Goal: Information Seeking & Learning: Learn about a topic

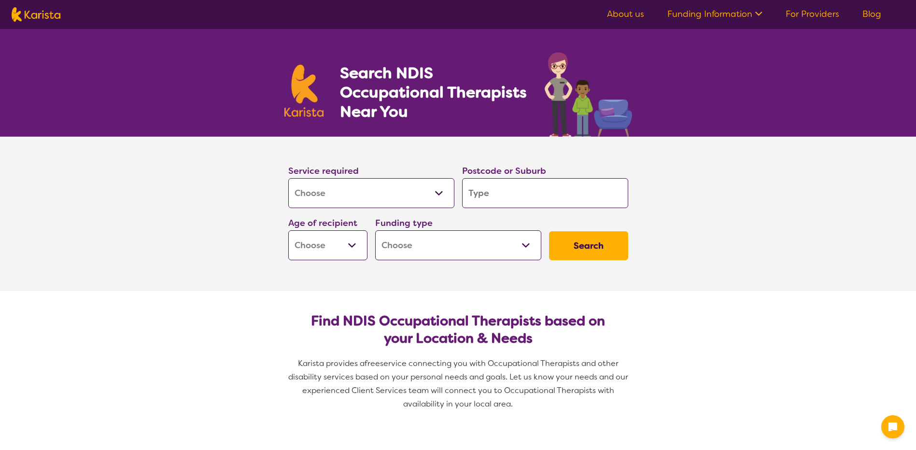
select select "[MEDICAL_DATA]"
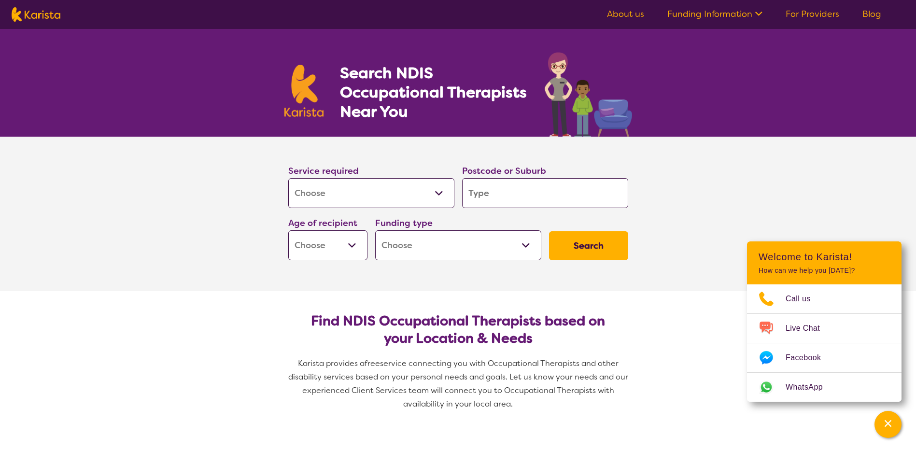
click at [342, 183] on select "Allied Health Assistant Assessment ([MEDICAL_DATA] or [MEDICAL_DATA]) Behaviour…" at bounding box center [371, 193] width 166 height 30
click at [468, 185] on input "search" at bounding box center [545, 193] width 166 height 30
type input "m"
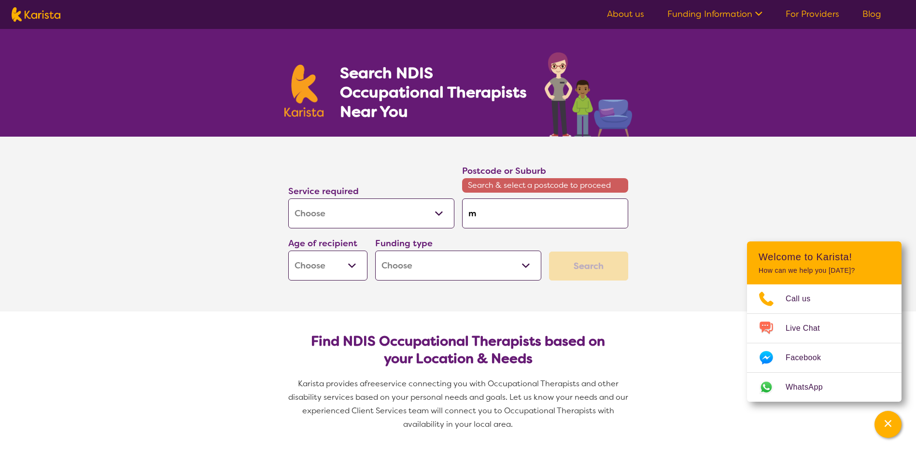
type input "ma"
type input "maq"
type input "maqu"
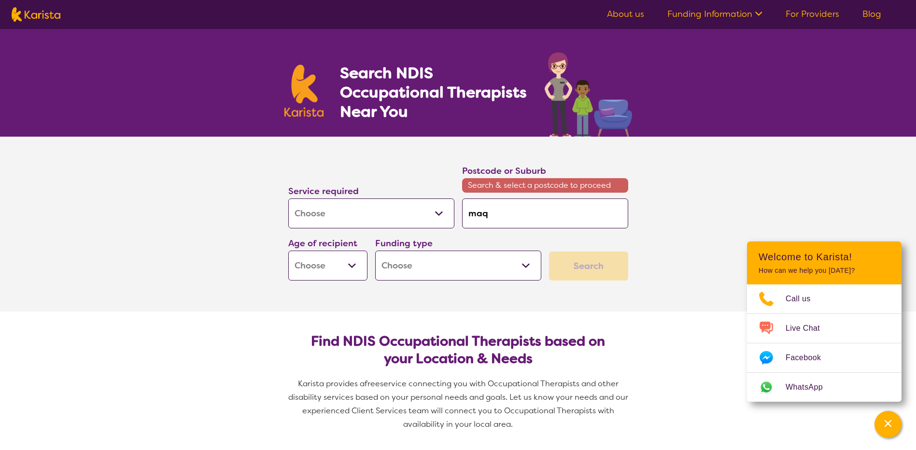
type input "maqu"
type input "maqua"
type input "maquar"
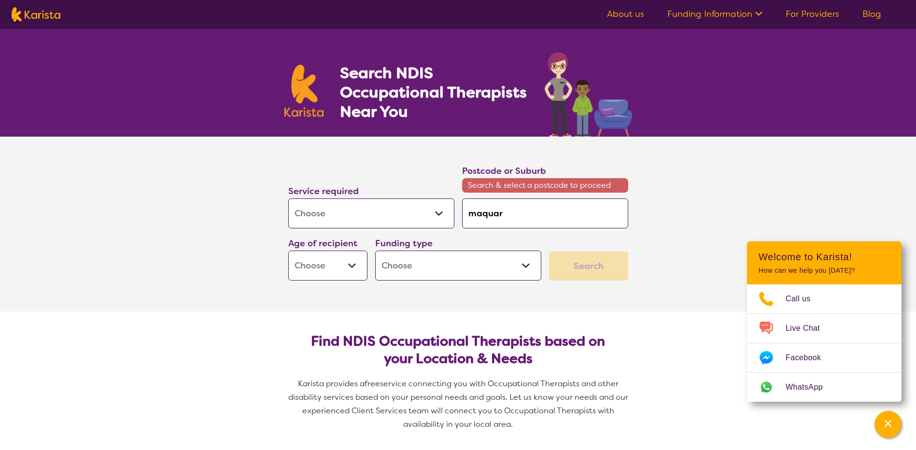
type input "maquari"
type input "maquarie"
drag, startPoint x: 547, startPoint y: 207, endPoint x: 453, endPoint y: 213, distance: 94.4
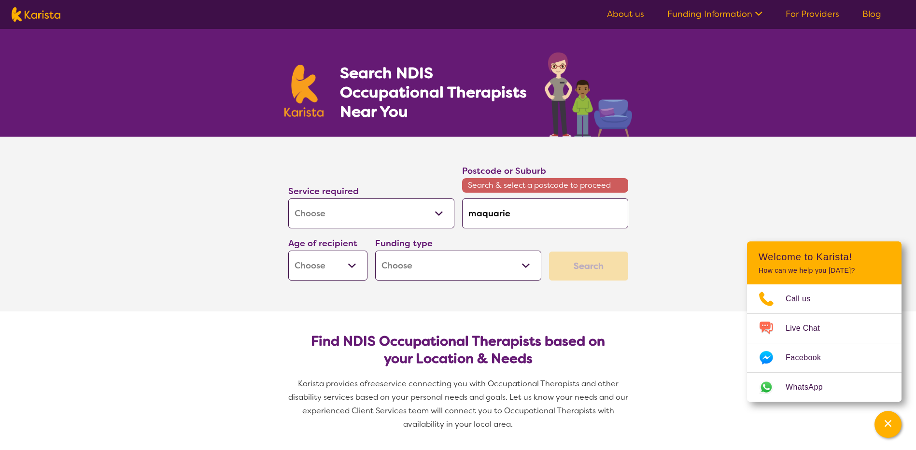
click at [453, 213] on div "Service required Allied Health Assistant Assessment ([MEDICAL_DATA] or [MEDICAL…" at bounding box center [459, 222] width 348 height 125
paste input "Port Mac"
type input "[GEOGRAPHIC_DATA]"
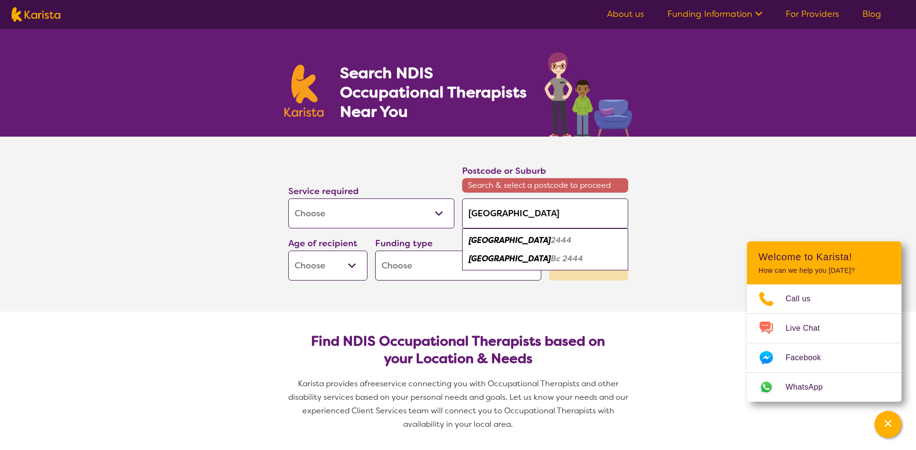
click at [560, 243] on div "[GEOGRAPHIC_DATA] 2444" at bounding box center [545, 240] width 157 height 18
type input "2444"
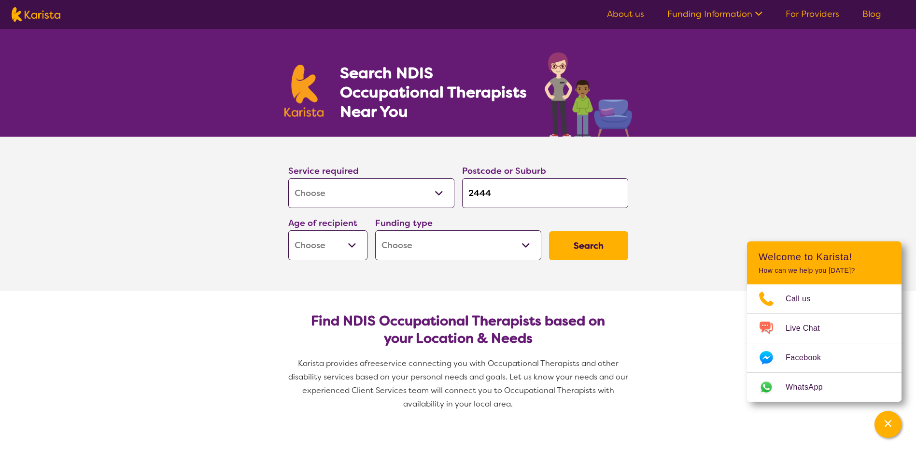
click at [467, 245] on select "Home Care Package (HCP) National Disability Insurance Scheme (NDIS) I don't know" at bounding box center [458, 245] width 166 height 30
drag, startPoint x: 467, startPoint y: 245, endPoint x: 504, endPoint y: 232, distance: 39.4
click at [467, 245] on select "Home Care Package (HCP) National Disability Insurance Scheme (NDIS) I don't know" at bounding box center [458, 245] width 166 height 30
click at [598, 242] on button "Search" at bounding box center [588, 245] width 79 height 29
click at [345, 237] on select "Early Childhood - 0 to 9 Child - 10 to 11 Adolescent - 12 to 17 Adult - 18 to 6…" at bounding box center [327, 245] width 79 height 30
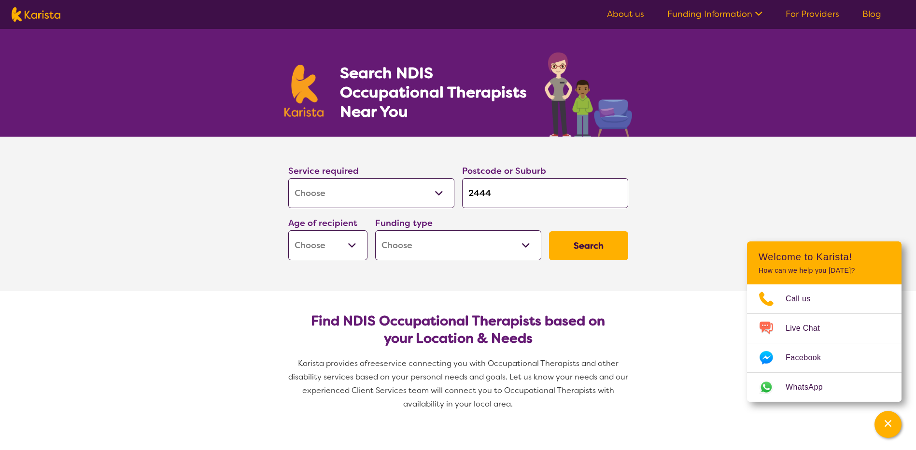
select select "EC"
click at [288, 230] on select "Early Childhood - 0 to 9 Child - 10 to 11 Adolescent - 12 to 17 Adult - 18 to 6…" at bounding box center [327, 245] width 79 height 30
select select "EC"
click at [584, 239] on button "Search" at bounding box center [588, 245] width 79 height 29
click at [485, 263] on div "Funding type Home Care Package (HCP) National Disability Insurance Scheme (NDIS…" at bounding box center [458, 238] width 174 height 52
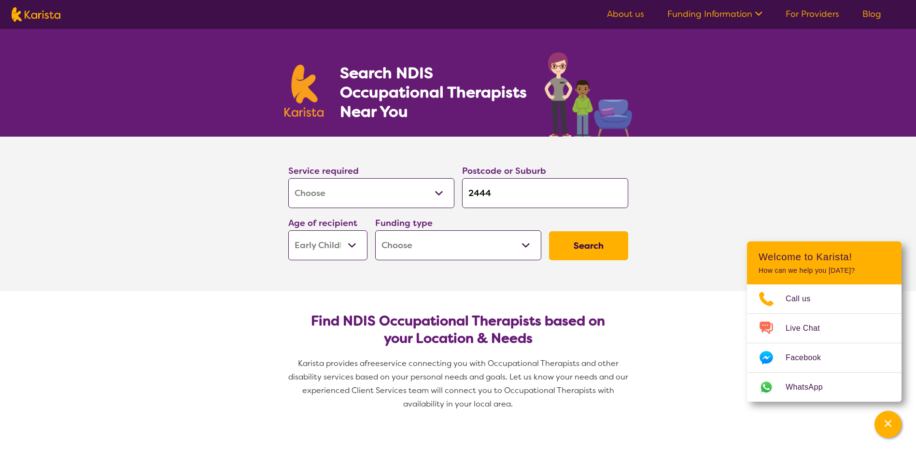
click at [469, 251] on select "Home Care Package (HCP) National Disability Insurance Scheme (NDIS) I don't know" at bounding box center [458, 245] width 166 height 30
select select "NDIS"
click at [375, 230] on select "Home Care Package (HCP) National Disability Insurance Scheme (NDIS) I don't know" at bounding box center [458, 245] width 166 height 30
select select "NDIS"
click at [569, 249] on button "Search" at bounding box center [588, 245] width 79 height 29
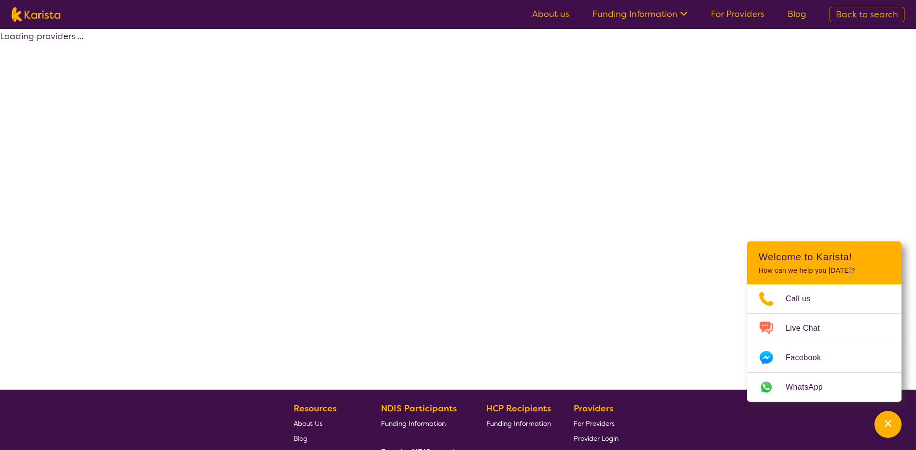
select select "by_score"
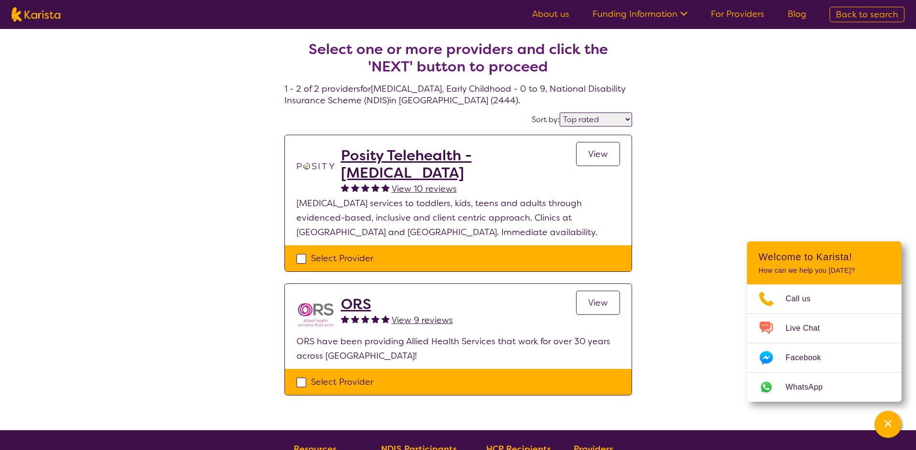
click at [587, 121] on select "Highly reviewed Top rated" at bounding box center [596, 120] width 72 height 14
click at [167, 82] on div "Select one or more providers and click the 'NEXT' button to proceed 1 - 2 of 2 …" at bounding box center [458, 229] width 916 height 401
select select "[MEDICAL_DATA]"
select select "EC"
select select "NDIS"
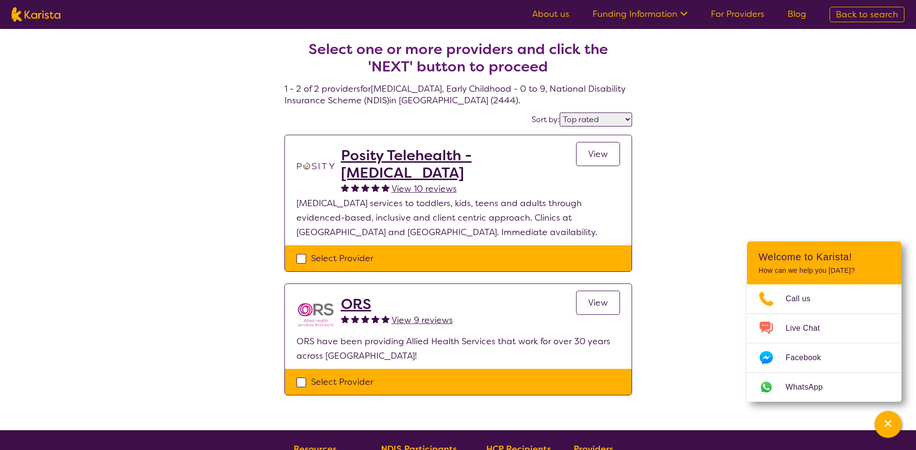
select select "[MEDICAL_DATA]"
select select "EC"
select select "NDIS"
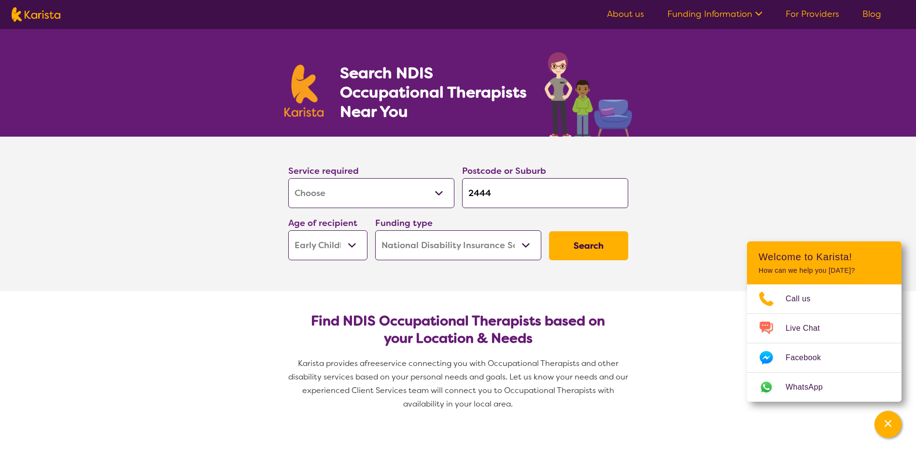
click at [335, 248] on select "Early Childhood - 0 to 9 Child - 10 to 11 Adolescent - 12 to 17 Adult - 18 to 6…" at bounding box center [327, 245] width 79 height 30
select select "CH"
click at [288, 230] on select "Early Childhood - 0 to 9 Child - 10 to 11 Adolescent - 12 to 17 Adult - 18 to 6…" at bounding box center [327, 245] width 79 height 30
select select "CH"
click at [586, 247] on button "Search" at bounding box center [588, 245] width 79 height 29
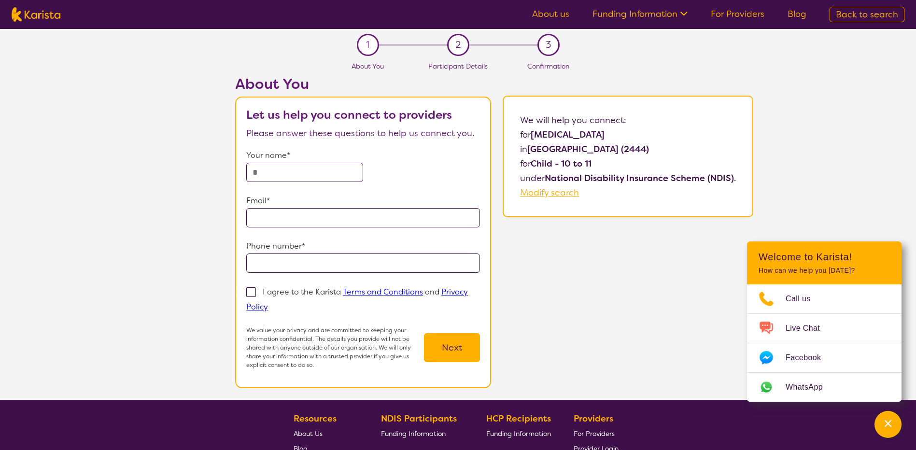
click at [538, 195] on span "Modify search" at bounding box center [549, 193] width 59 height 12
select select "[MEDICAL_DATA]"
select select "CH"
select select "NDIS"
select select "[MEDICAL_DATA]"
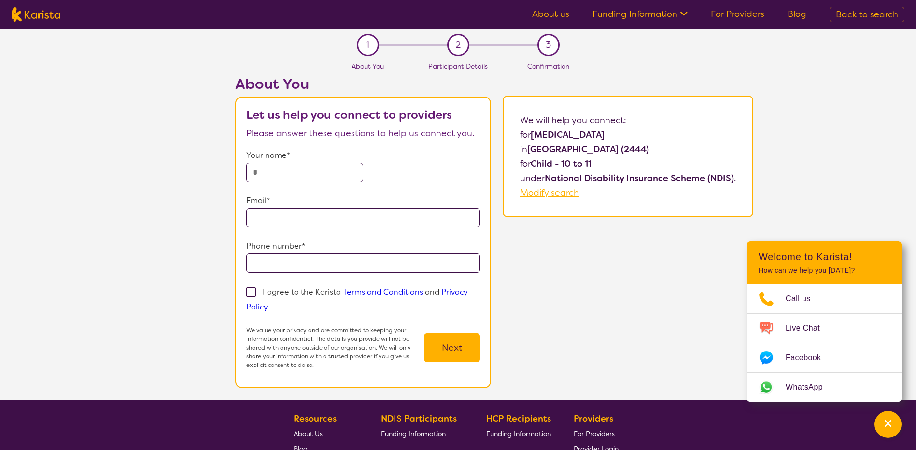
select select "CH"
select select "NDIS"
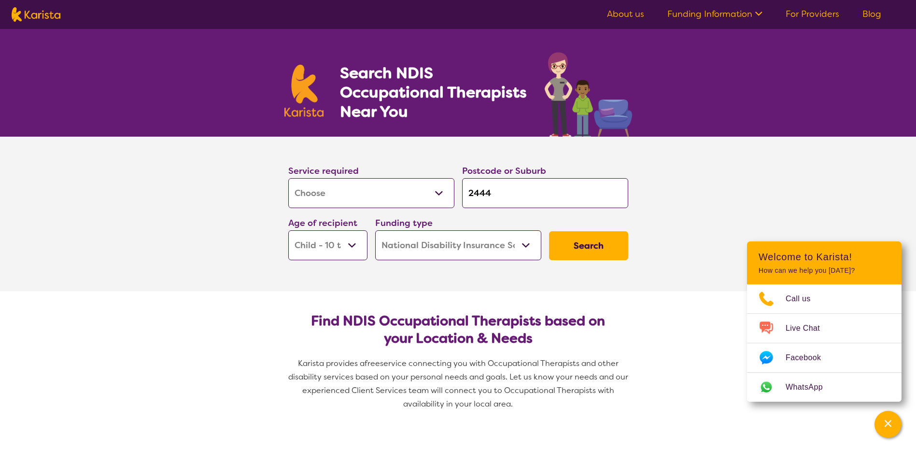
click at [337, 240] on select "Early Childhood - 0 to 9 Child - 10 to 11 Adolescent - 12 to 17 Adult - 18 to 6…" at bounding box center [327, 245] width 79 height 30
select select "AS"
click at [288, 230] on select "Early Childhood - 0 to 9 Child - 10 to 11 Adolescent - 12 to 17 Adult - 18 to 6…" at bounding box center [327, 245] width 79 height 30
select select "AS"
click at [593, 247] on button "Search" at bounding box center [588, 245] width 79 height 29
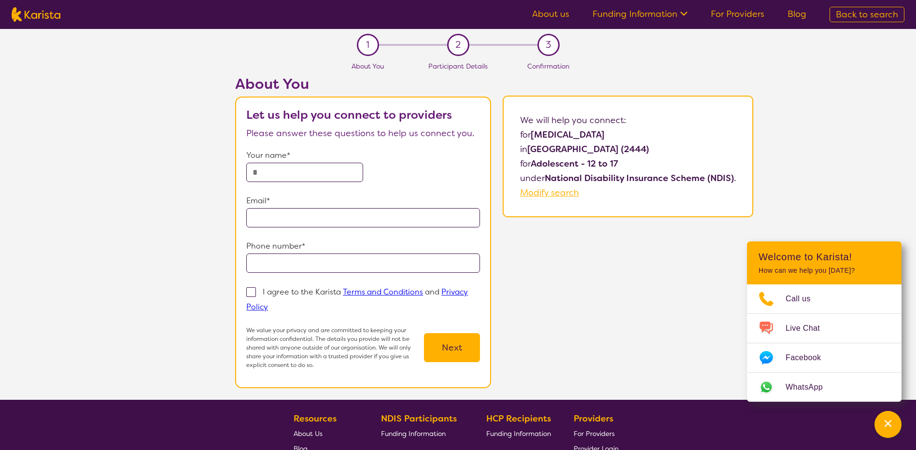
click at [554, 193] on span "Modify search" at bounding box center [549, 193] width 59 height 12
select select "[MEDICAL_DATA]"
select select "AS"
select select "NDIS"
select select "[MEDICAL_DATA]"
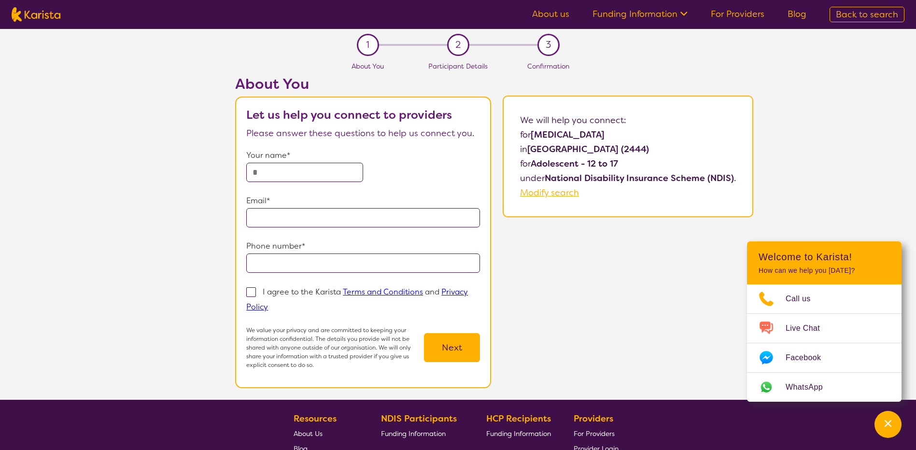
select select "AS"
select select "NDIS"
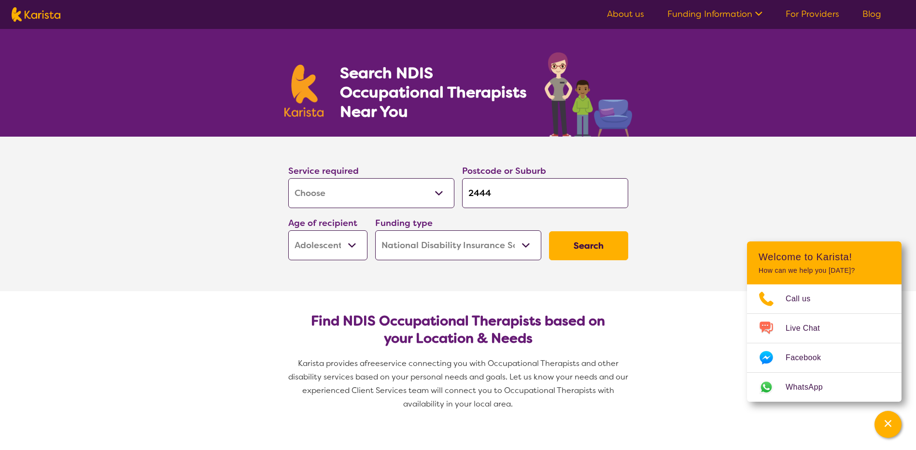
click at [340, 255] on select "Early Childhood - 0 to 9 Child - 10 to 11 Adolescent - 12 to 17 Adult - 18 to 6…" at bounding box center [327, 245] width 79 height 30
select select "AD"
click at [288, 230] on select "Early Childhood - 0 to 9 Child - 10 to 11 Adolescent - 12 to 17 Adult - 18 to 6…" at bounding box center [327, 245] width 79 height 30
select select "AD"
click at [574, 243] on button "Search" at bounding box center [588, 245] width 79 height 29
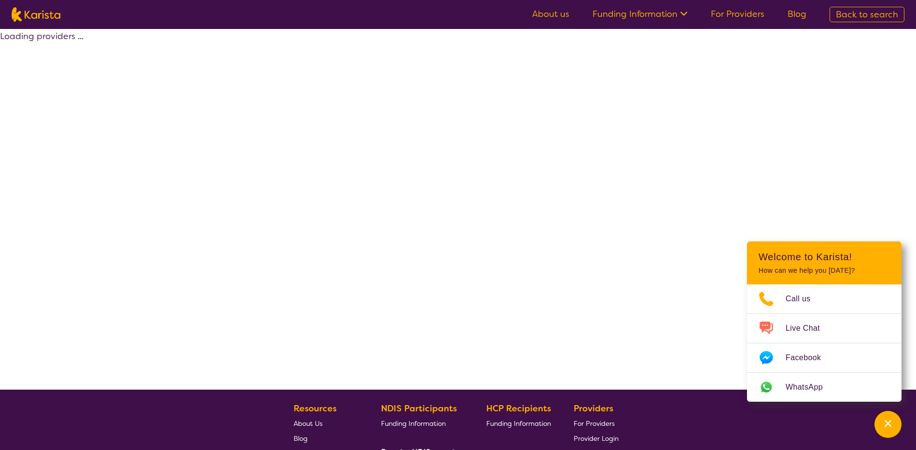
select select "by_score"
